Goal: Information Seeking & Learning: Learn about a topic

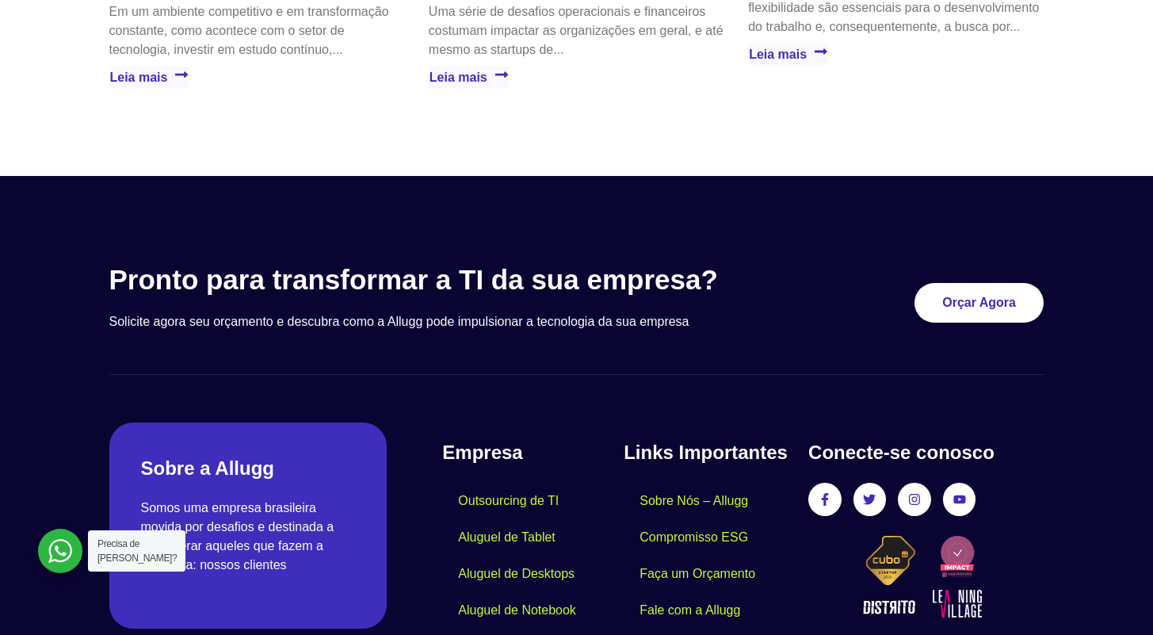
scroll to position [4686, 0]
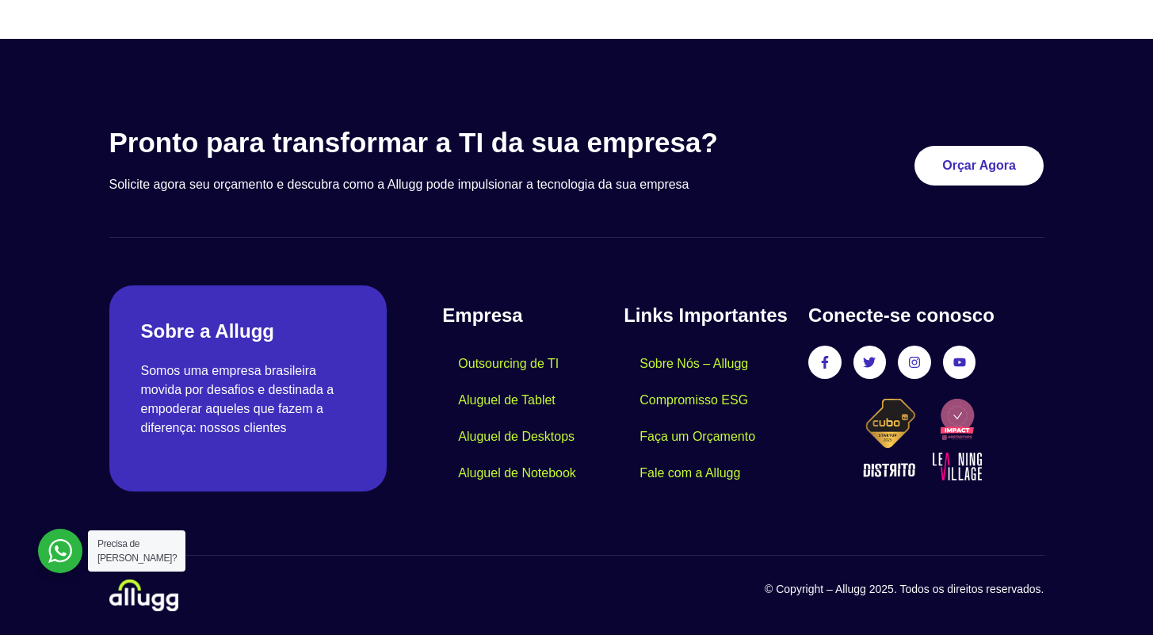
click at [640, 556] on section "© Copyright – Allugg 2025. Todos os direitos reservados." at bounding box center [576, 583] width 935 height 56
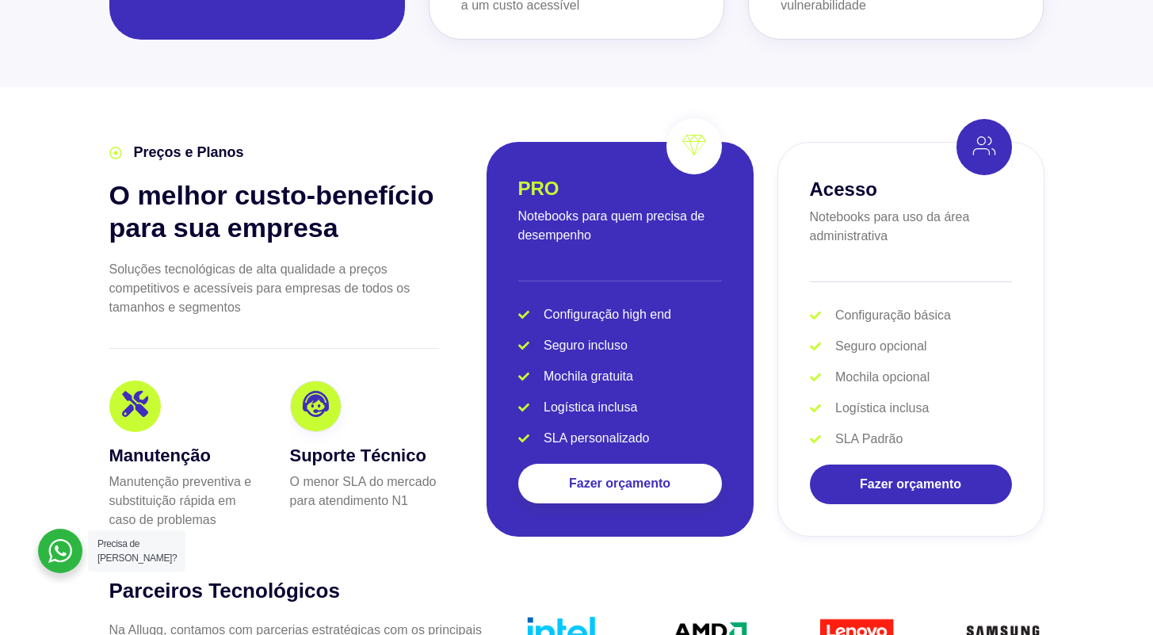
scroll to position [3059, 0]
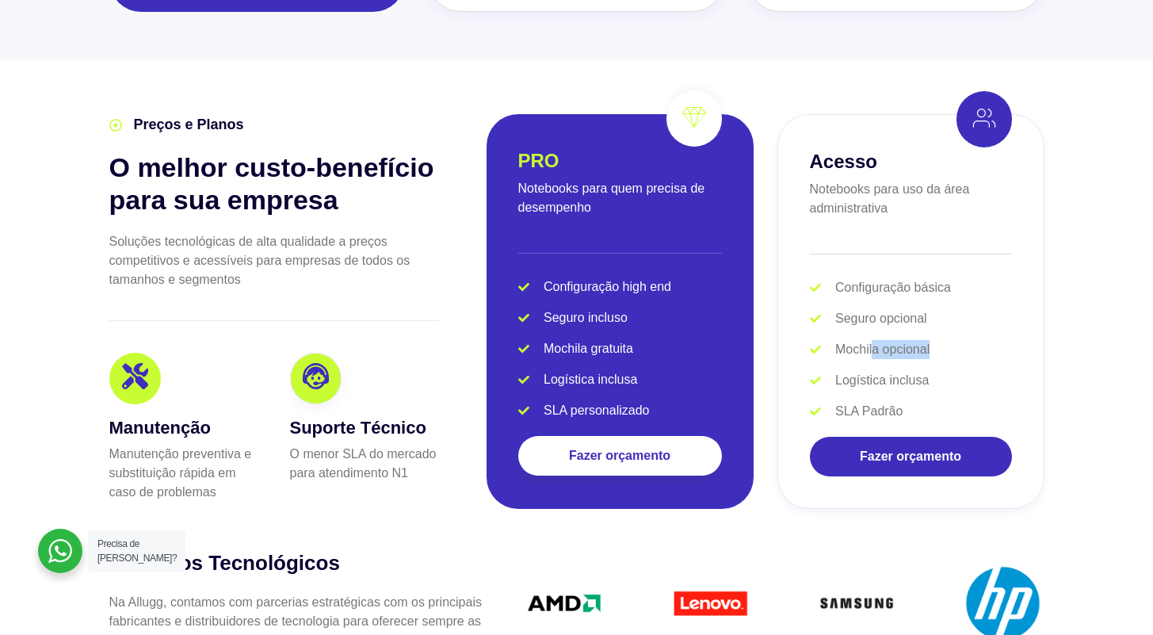
click at [871, 343] on li "Mochila opcional" at bounding box center [911, 352] width 202 height 25
drag, startPoint x: 872, startPoint y: 353, endPoint x: 872, endPoint y: 365, distance: 11.9
click at [872, 353] on li "Mochila opcional" at bounding box center [911, 352] width 202 height 25
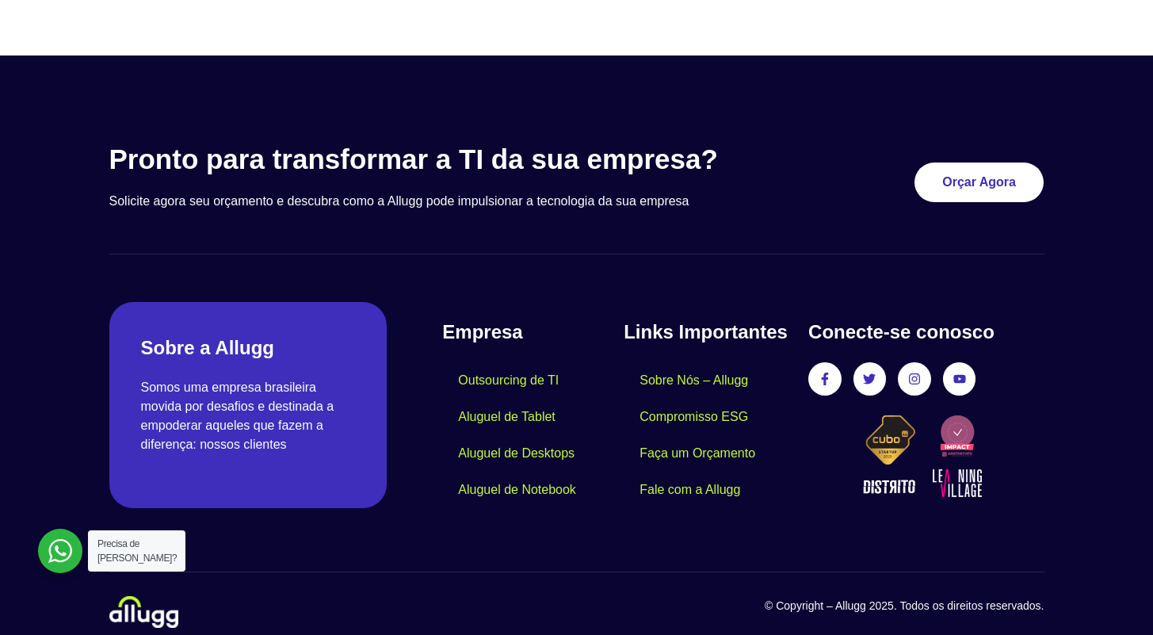
scroll to position [4686, 0]
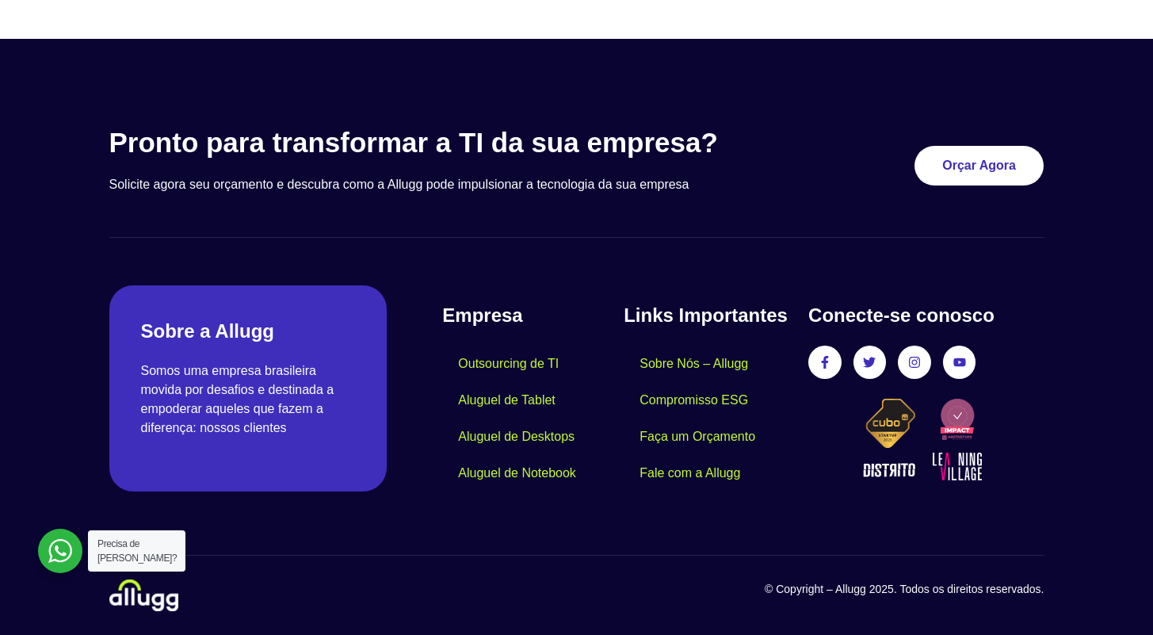
click at [468, 307] on h4 "Empresa" at bounding box center [532, 315] width 181 height 29
drag, startPoint x: 173, startPoint y: 390, endPoint x: 273, endPoint y: 401, distance: 100.4
click at [248, 399] on p "Somos uma empresa brasileira movida por desafios e destinada a empoderar aquele…" at bounding box center [248, 399] width 215 height 76
click at [273, 402] on p "Somos uma empresa brasileira movida por desafios e destinada a empoderar aquele…" at bounding box center [248, 399] width 215 height 76
click at [444, 565] on section "© Copyright – Allugg 2025. Todos os direitos reservados." at bounding box center [576, 583] width 935 height 56
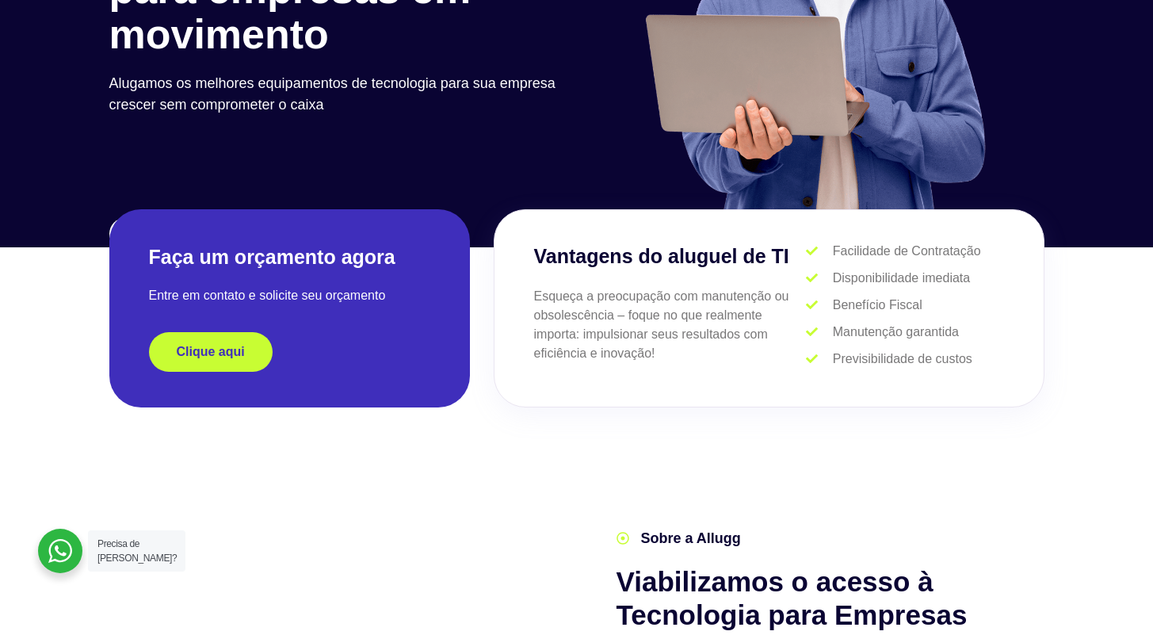
scroll to position [0, 0]
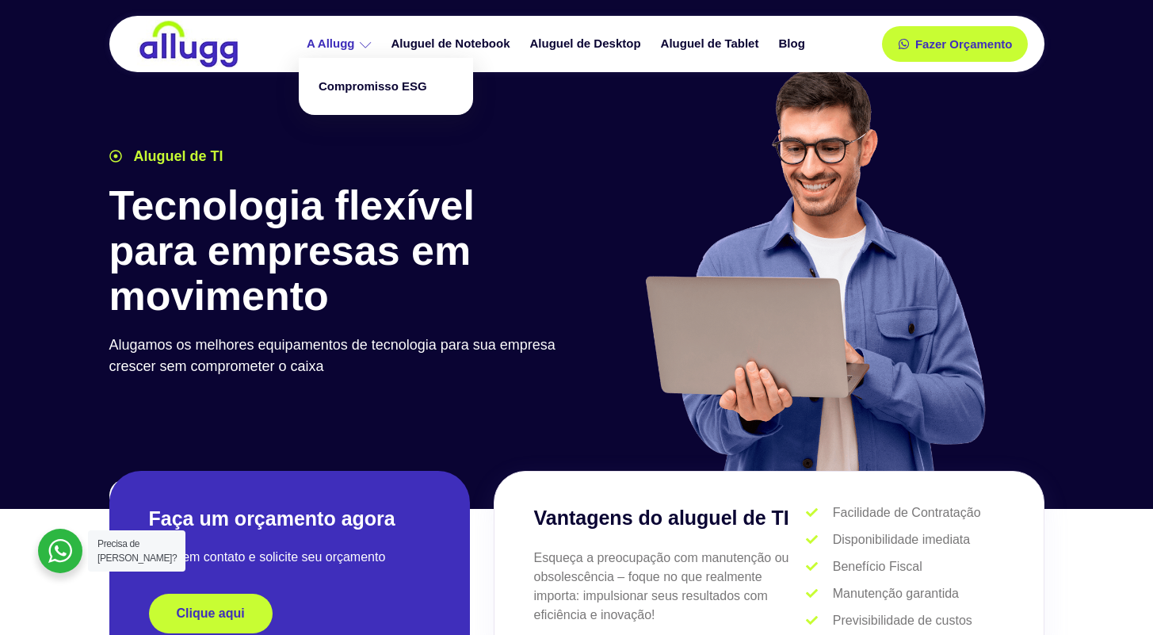
click at [371, 48] on icon at bounding box center [366, 45] width 12 height 12
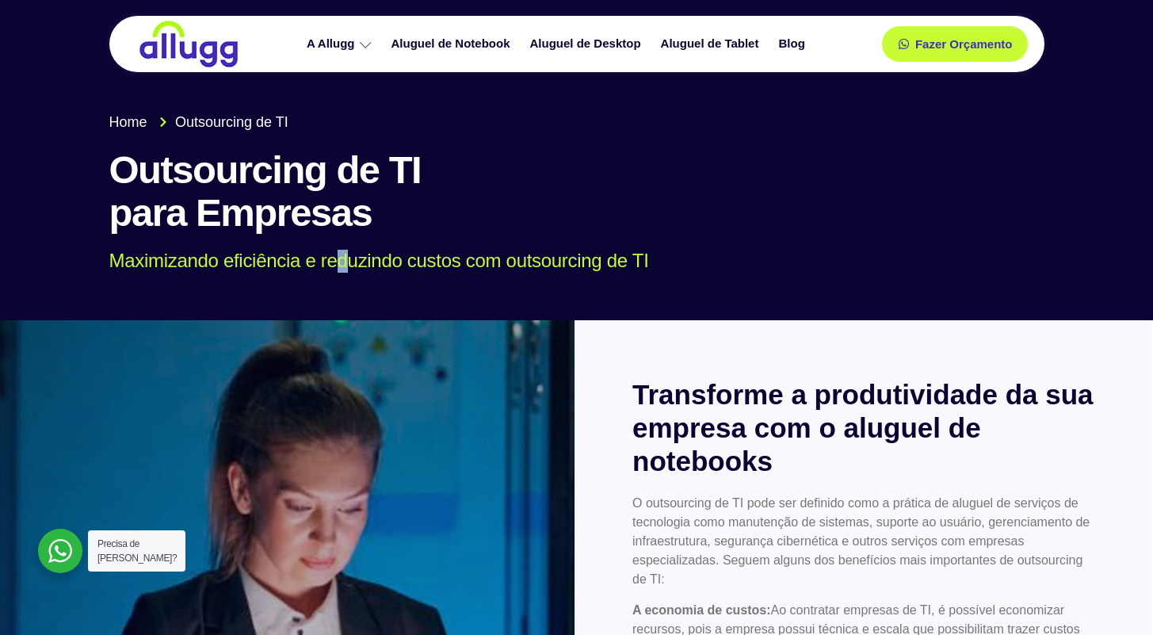
click at [429, 276] on div "Home Outsourcing de TI Outsourcing de TI para Empresas Maximizando eficiência e…" at bounding box center [576, 192] width 951 height 177
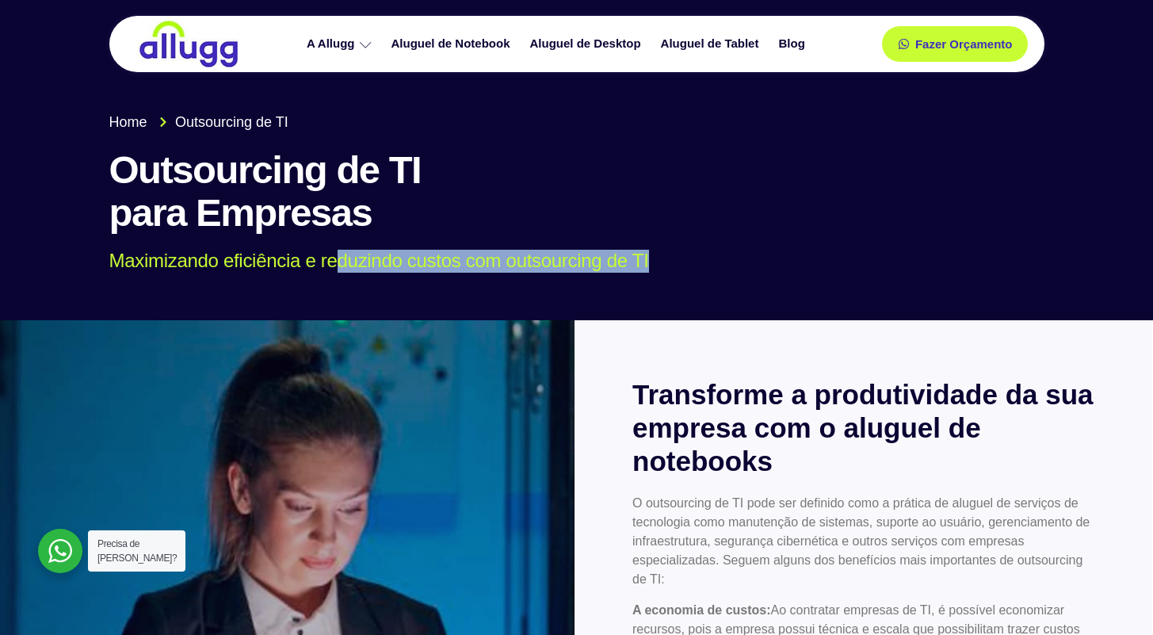
click at [500, 273] on div "Home Outsourcing de TI Outsourcing de TI para Empresas Maximizando eficiência e…" at bounding box center [576, 192] width 951 height 177
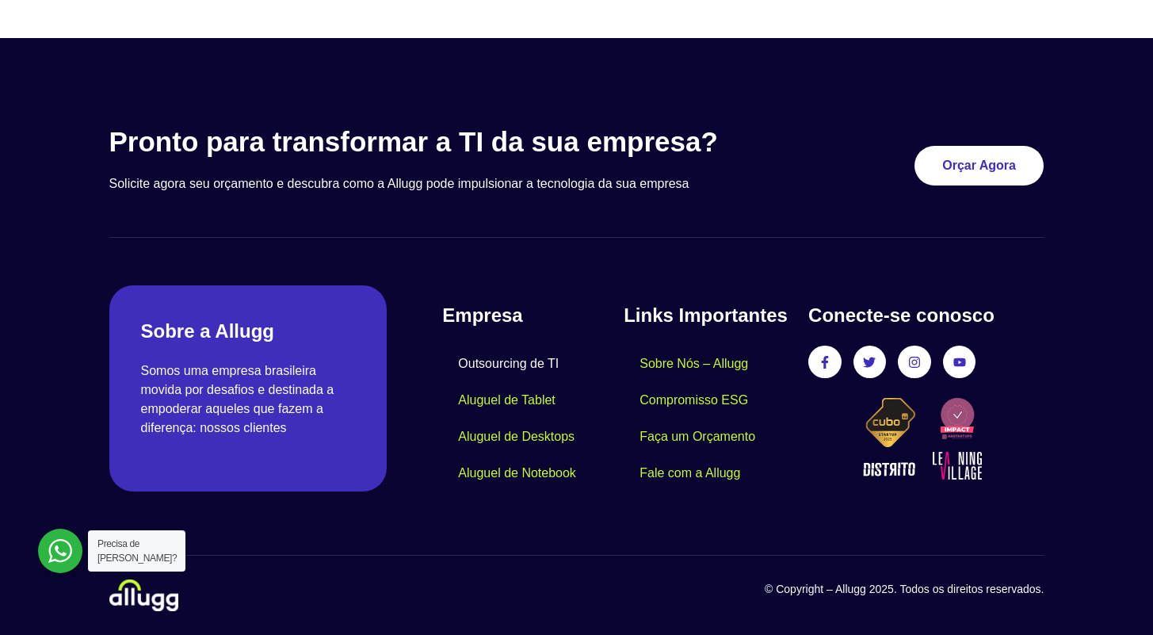
scroll to position [2310, 0]
click at [725, 304] on h4 "Links Importantes" at bounding box center [708, 315] width 169 height 29
click at [727, 303] on h4 "Links Importantes" at bounding box center [708, 315] width 169 height 29
click at [701, 312] on h4 "Links Importantes" at bounding box center [708, 315] width 169 height 29
